Goal: Download file/media

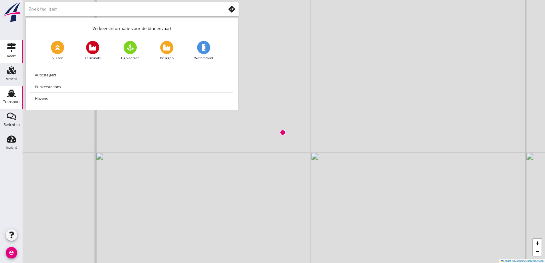
click at [15, 100] on div "Transport" at bounding box center [11, 102] width 17 height 8
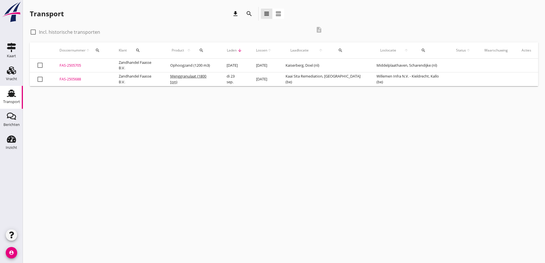
click at [78, 80] on div "FAS-2505688" at bounding box center [83, 79] width 46 height 6
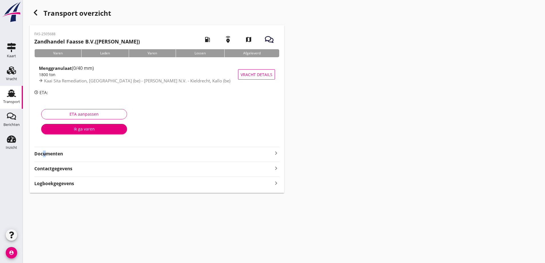
click at [42, 154] on strong "Documenten" at bounding box center [153, 154] width 238 height 7
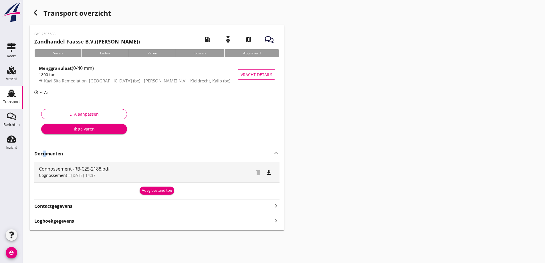
click at [268, 175] on icon "file_download" at bounding box center [268, 172] width 7 height 7
click at [334, 93] on div "Transport overzicht FAS-2505688 Zandhandel Faasse B.V. ([PERSON_NAME]) local_ga…" at bounding box center [284, 118] width 522 height 237
